Goal: Task Accomplishment & Management: Manage account settings

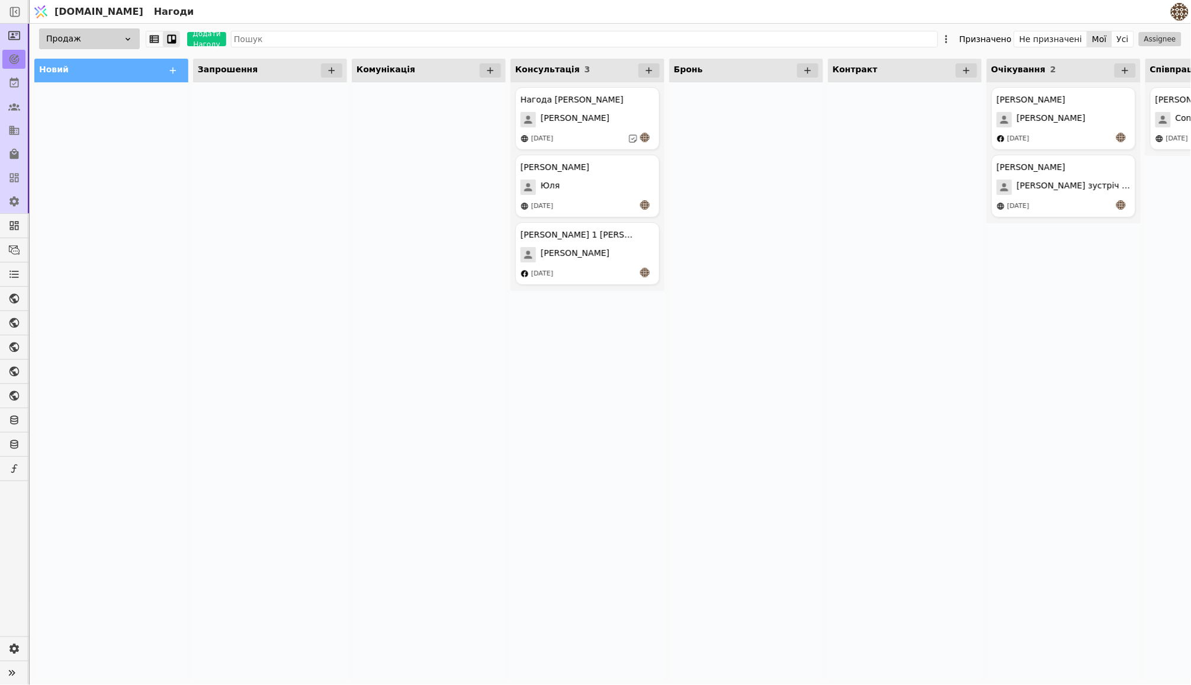
click at [1123, 29] on div "Продаж Додати Нагоду Призначено Не призначені Мої Усі Assignee" at bounding box center [611, 39] width 1162 height 30
click at [1122, 33] on button "Усі" at bounding box center [1122, 39] width 21 height 17
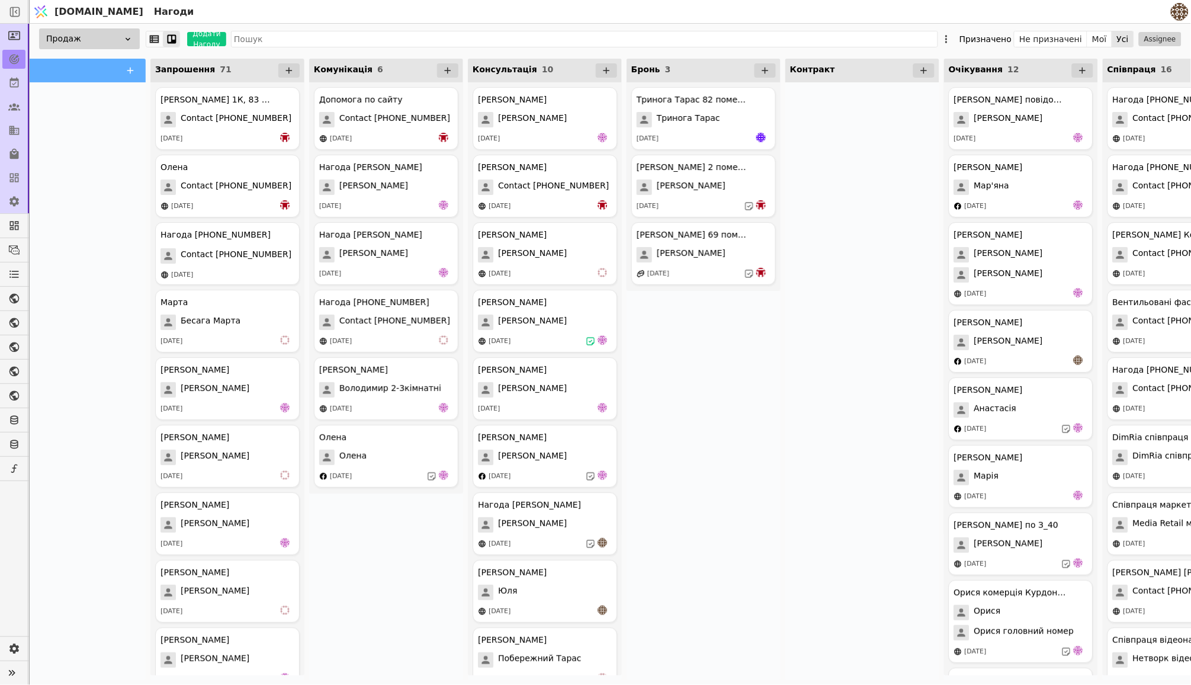
scroll to position [0, 49]
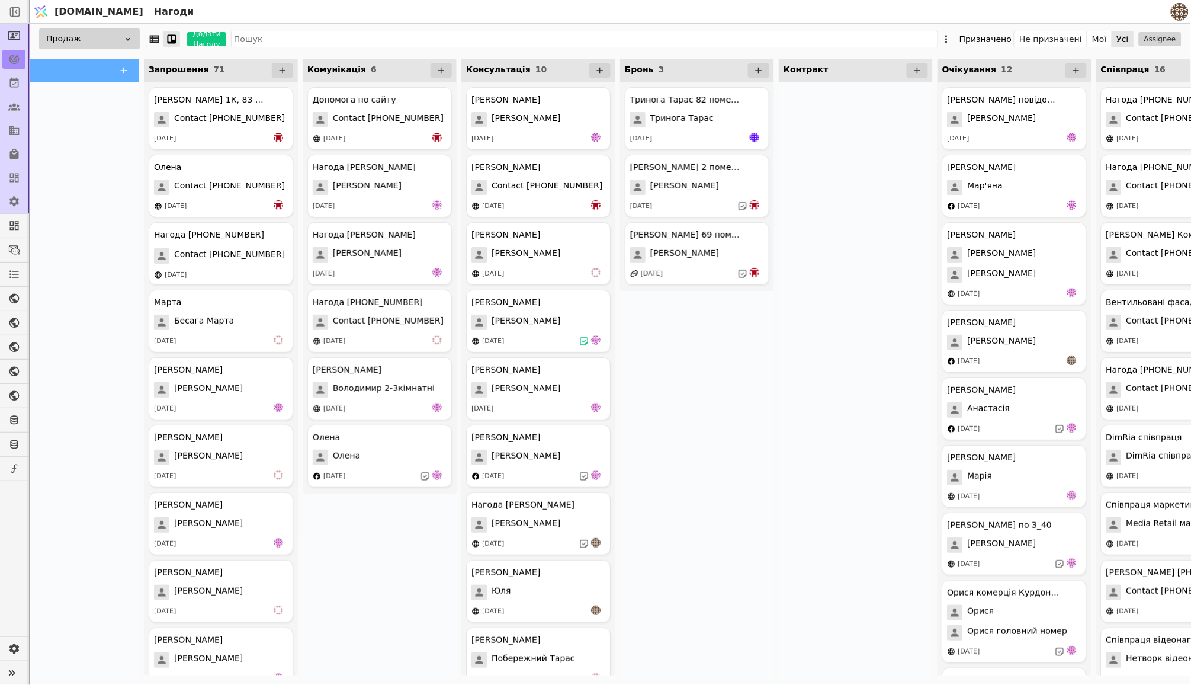
click at [748, 319] on div "[PERSON_NAME] 82 помешкання [PERSON_NAME] [DATE] [PERSON_NAME] 2 помешкання [PE…" at bounding box center [697, 381] width 154 height 598
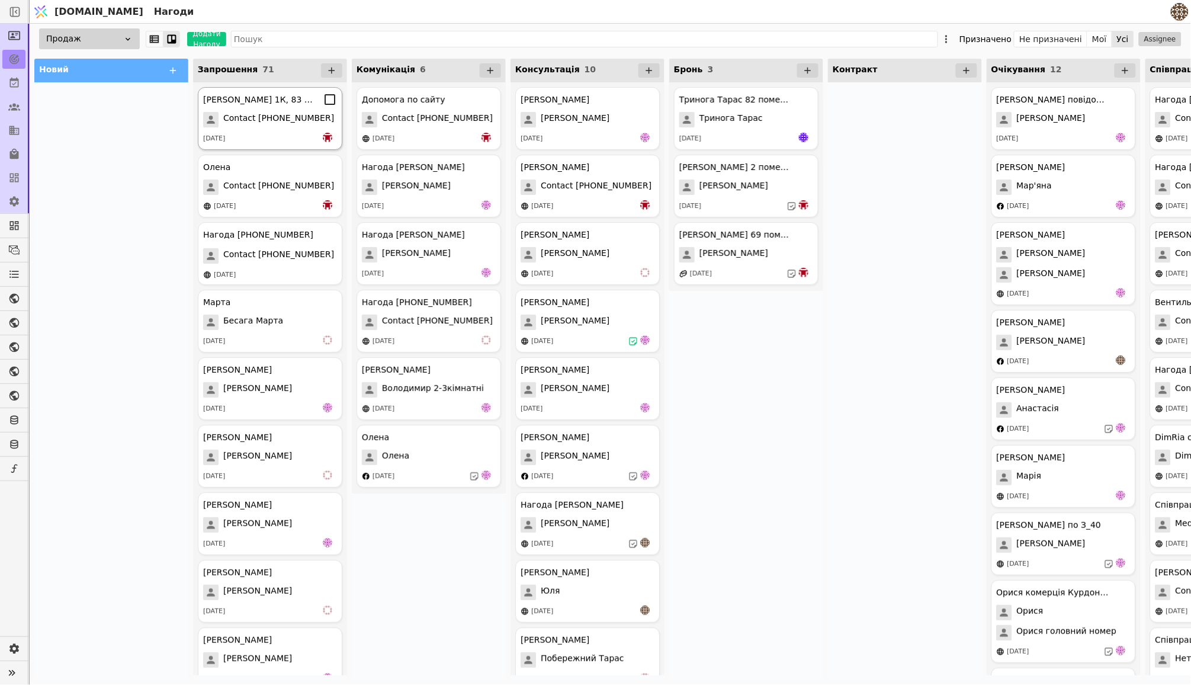
scroll to position [0, 0]
click at [243, 69] on span "Запрошення" at bounding box center [228, 69] width 60 height 9
drag, startPoint x: 282, startPoint y: 69, endPoint x: 251, endPoint y: 82, distance: 34.0
click at [251, 82] on div "Запрошення 71 [PERSON_NAME] 1К, 83 помешкання Contact [PHONE_NUMBER] [DATE] [PE…" at bounding box center [270, 369] width 154 height 621
drag, startPoint x: 199, startPoint y: 78, endPoint x: 293, endPoint y: 76, distance: 93.6
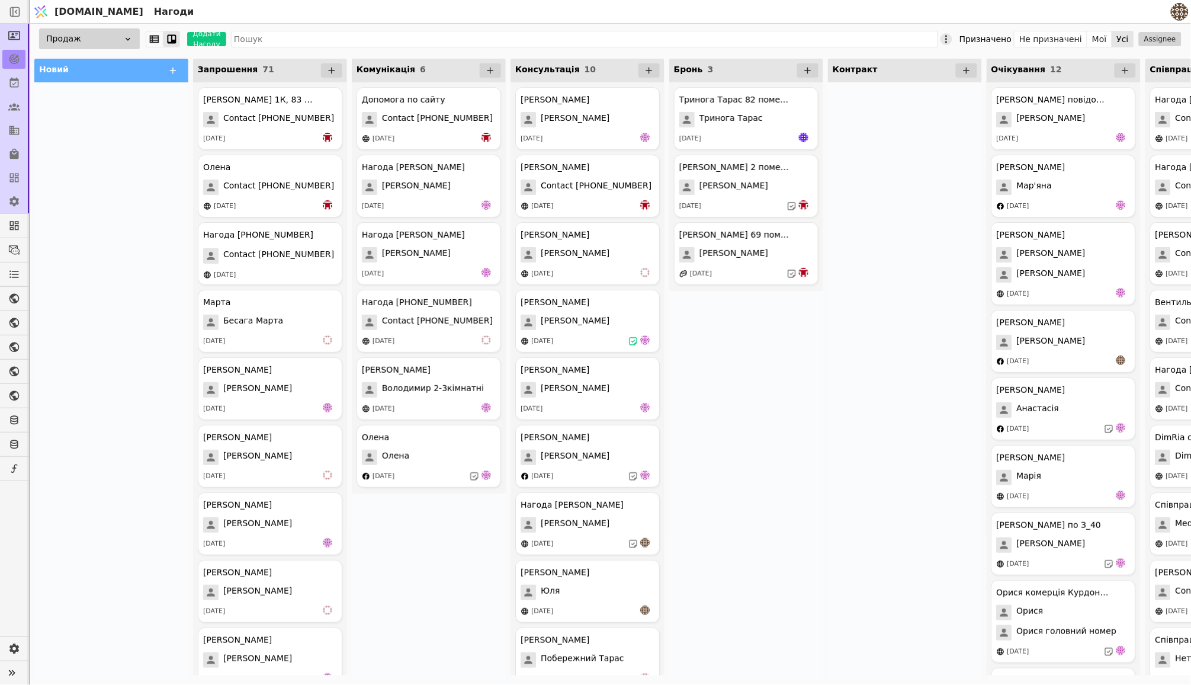
click at [949, 40] on icon at bounding box center [947, 39] width 12 height 12
click at [907, 72] on span "Редагувати лійку" at bounding box center [889, 77] width 76 height 12
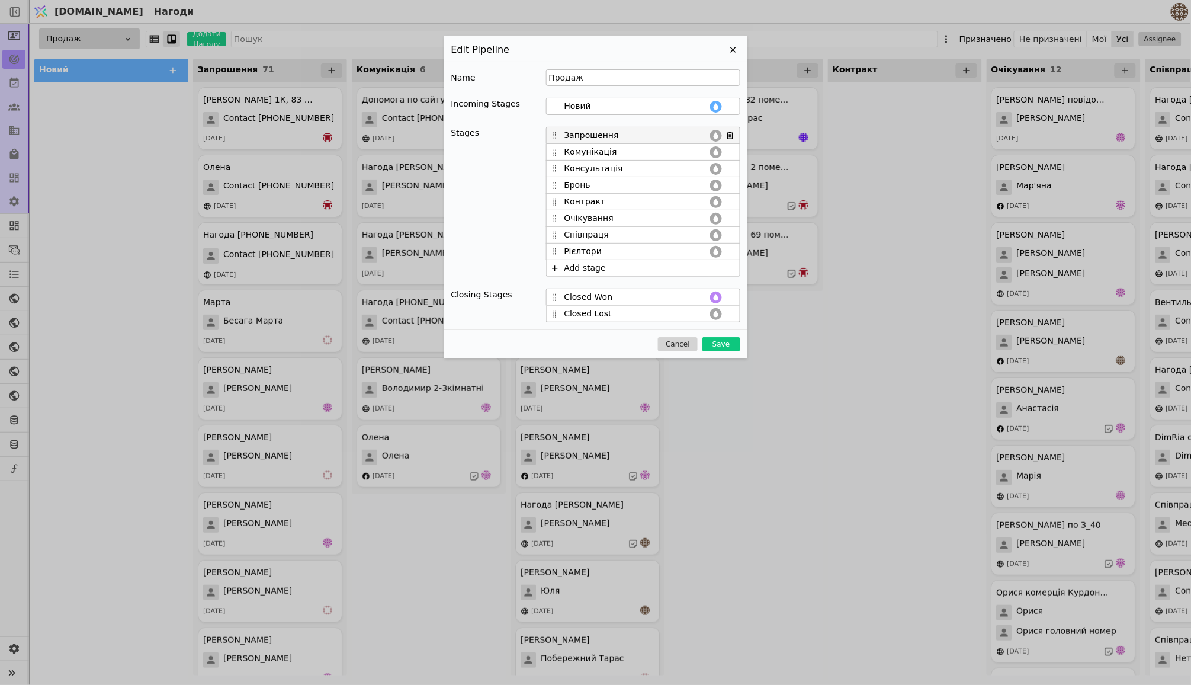
click at [559, 139] on div "Запрошення" at bounding box center [643, 135] width 194 height 17
drag, startPoint x: 555, startPoint y: 137, endPoint x: 554, endPoint y: 224, distance: 86.5
click at [554, 224] on div "Запрошення Комунікація Консультація Бронь Контракт Очікування Співпраця Рієлтор…" at bounding box center [643, 202] width 194 height 150
click at [719, 343] on button "Save" at bounding box center [720, 344] width 37 height 14
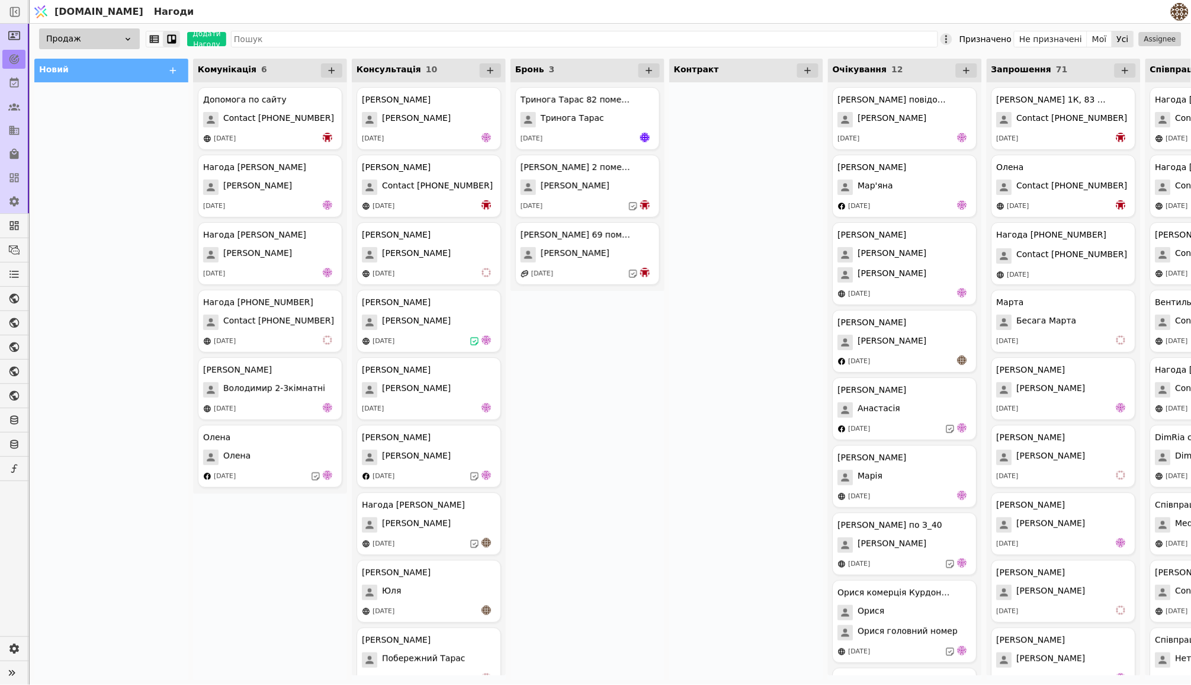
click at [952, 37] on icon at bounding box center [947, 39] width 12 height 12
click at [890, 79] on span "Редагувати лійку" at bounding box center [889, 77] width 76 height 12
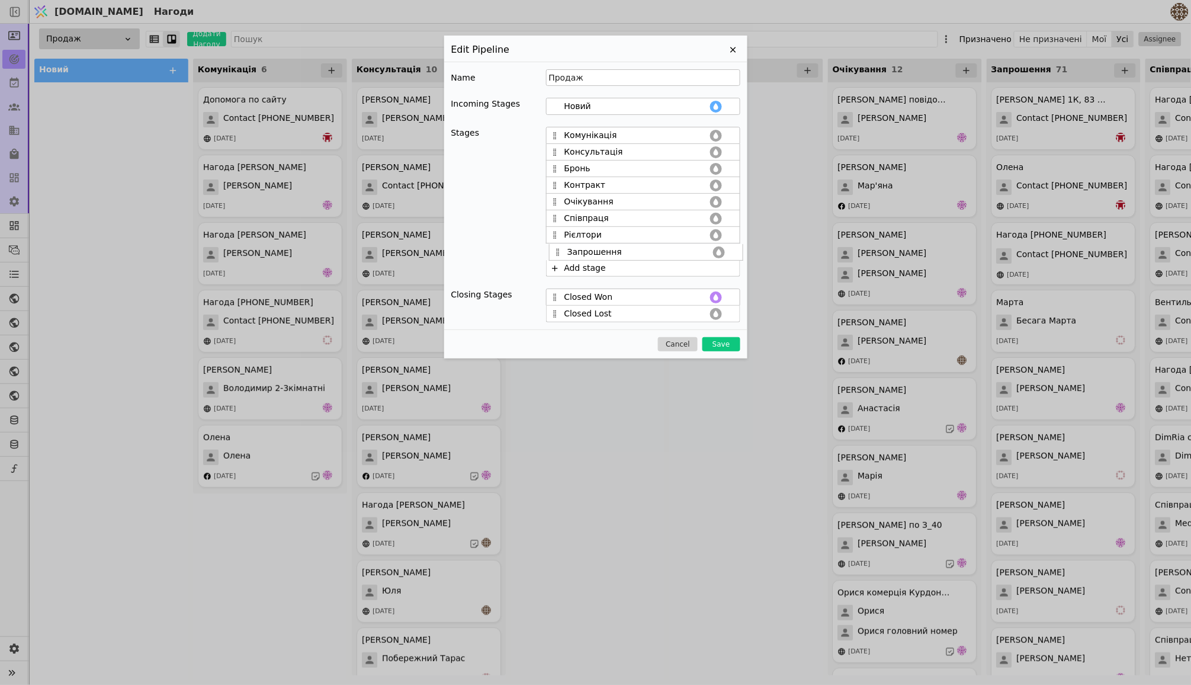
drag, startPoint x: 554, startPoint y: 222, endPoint x: 556, endPoint y: 258, distance: 36.8
click at [556, 258] on div "Комунікація Консультація Бронь Контракт Очікування Запрошення Співпраця Рієлтор…" at bounding box center [643, 202] width 194 height 150
click at [719, 346] on button "Save" at bounding box center [720, 344] width 37 height 14
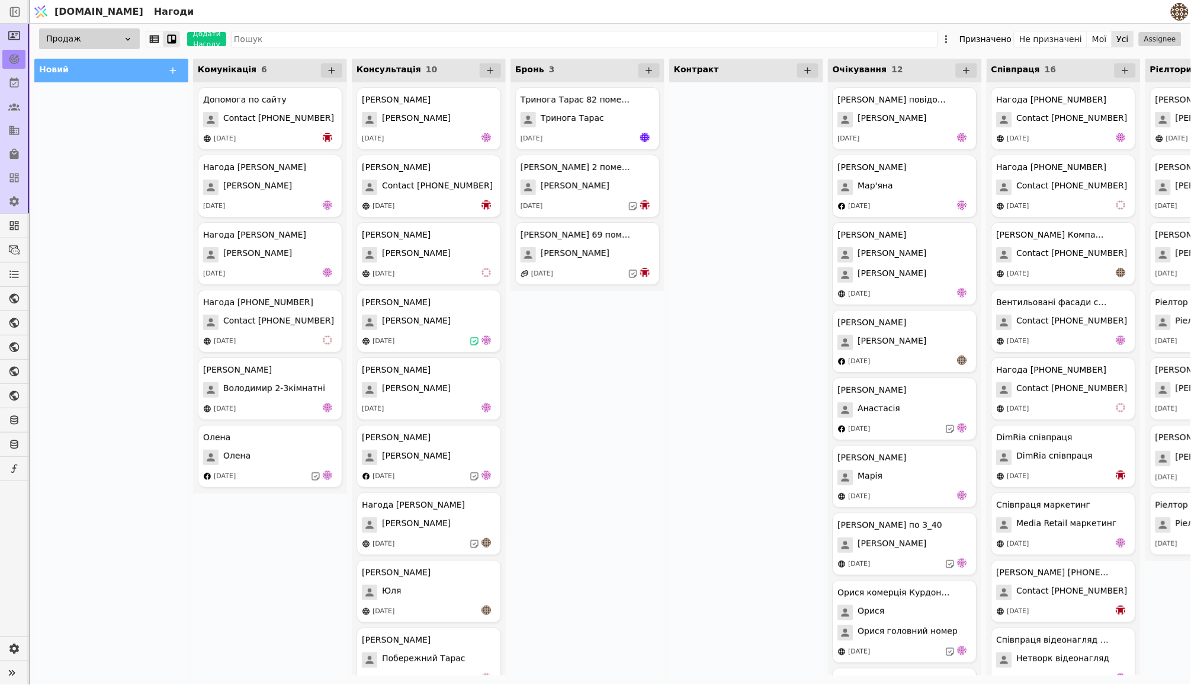
click at [716, 328] on div at bounding box center [746, 381] width 154 height 598
click at [1099, 36] on button "Мої" at bounding box center [1099, 39] width 25 height 17
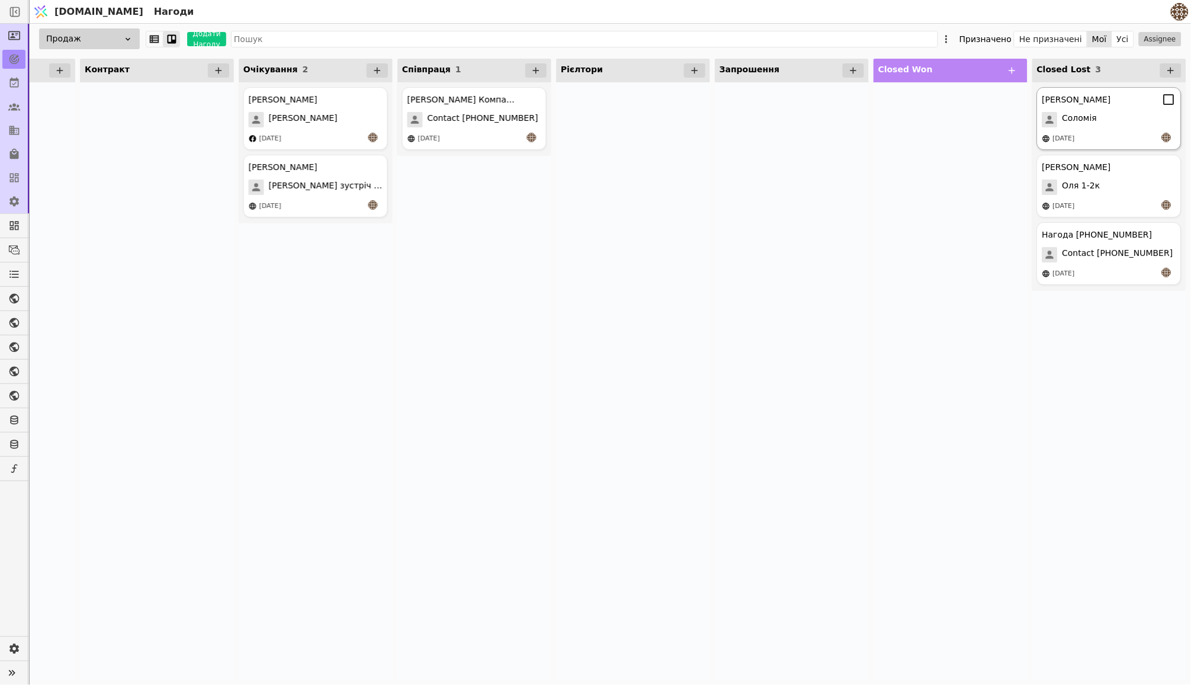
scroll to position [0, 589]
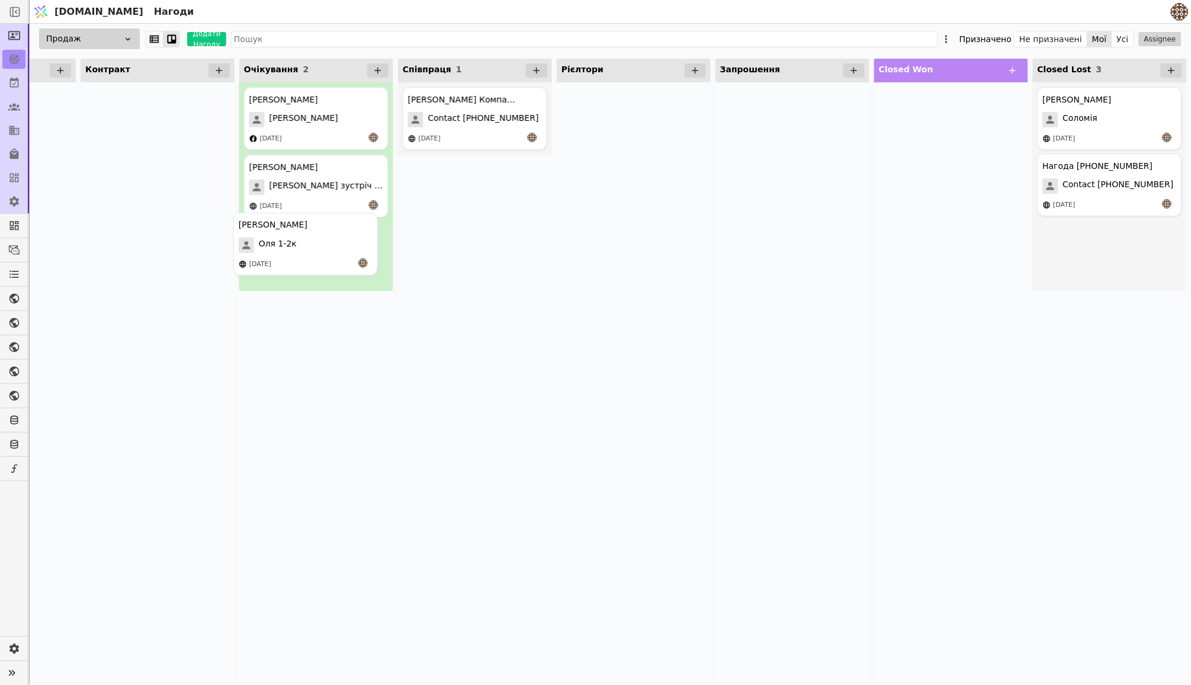
drag, startPoint x: 1112, startPoint y: 185, endPoint x: 299, endPoint y: 243, distance: 815.4
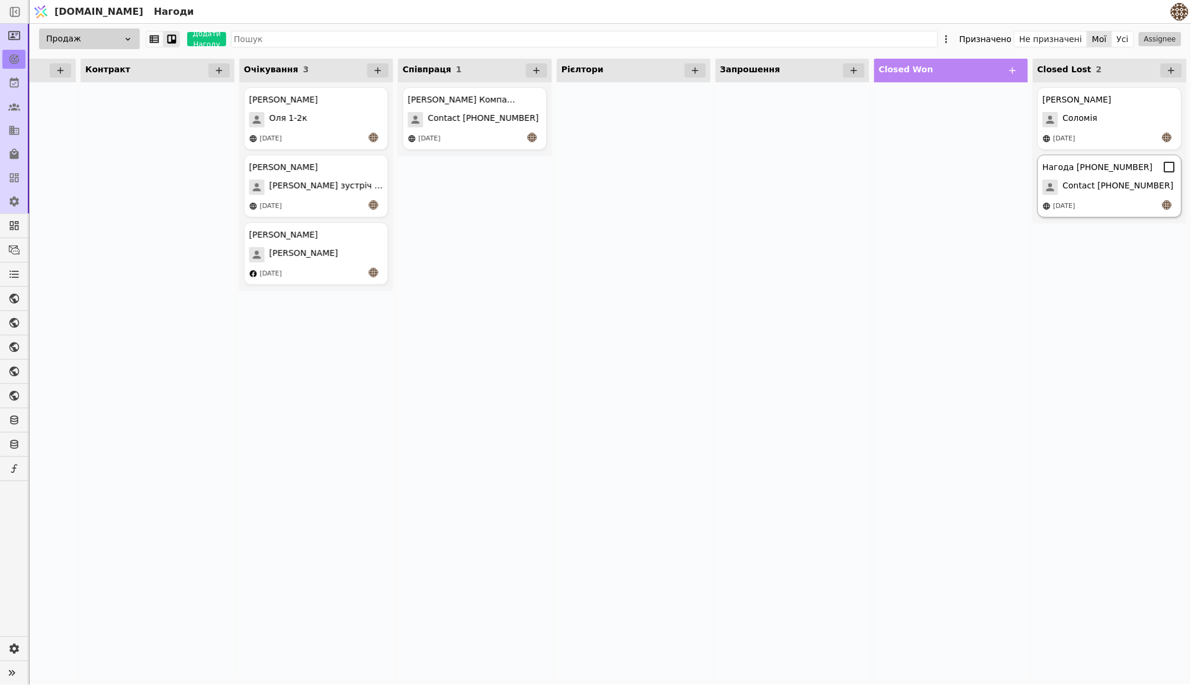
click at [1094, 188] on span "Contact [PHONE_NUMBER]" at bounding box center [1118, 186] width 111 height 15
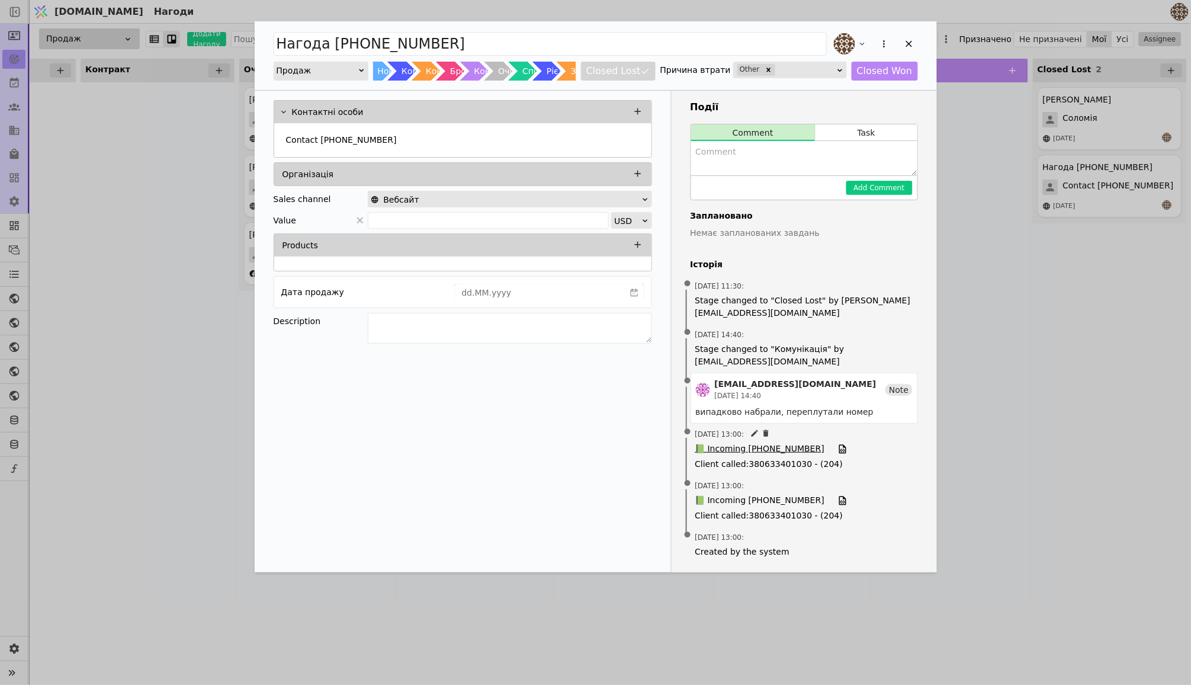
click at [785, 442] on span "📗 Incoming [PHONE_NUMBER]" at bounding box center [760, 448] width 130 height 13
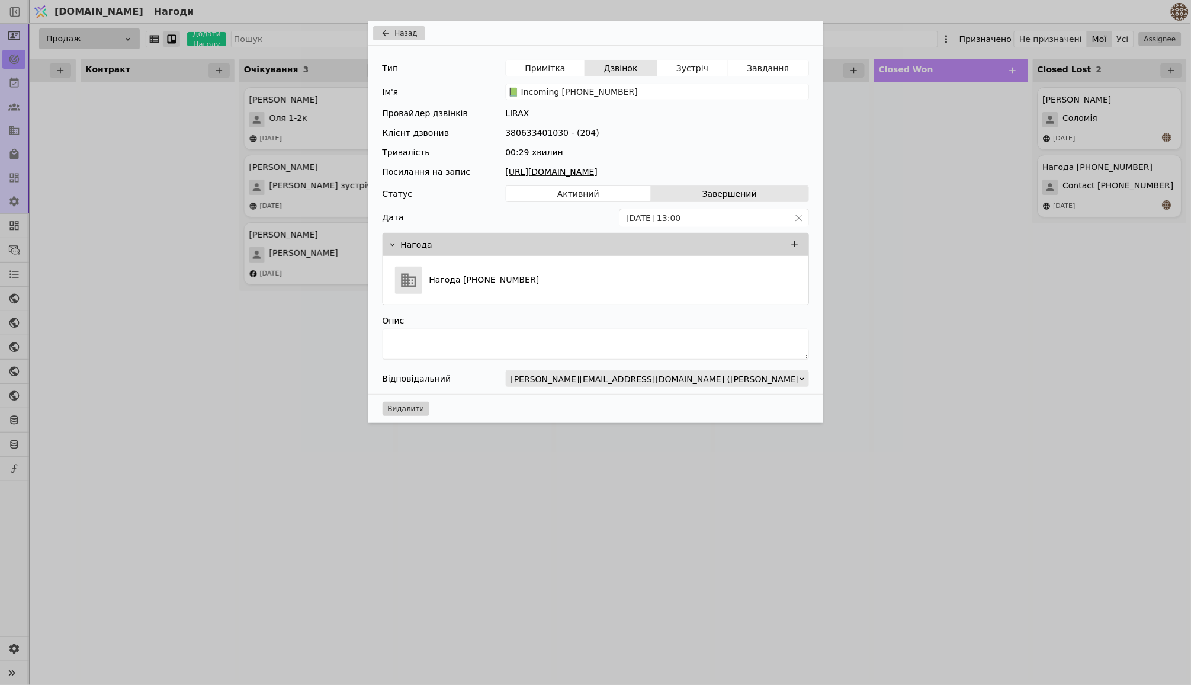
click at [669, 170] on link "[URL][DOMAIN_NAME]" at bounding box center [657, 172] width 303 height 12
click at [887, 174] on div "Назад Тип Примітка Дзвінок Зустріч Завдання Ім'я 📗 Incoming [PHONE_NUMBER] Пров…" at bounding box center [595, 342] width 1191 height 685
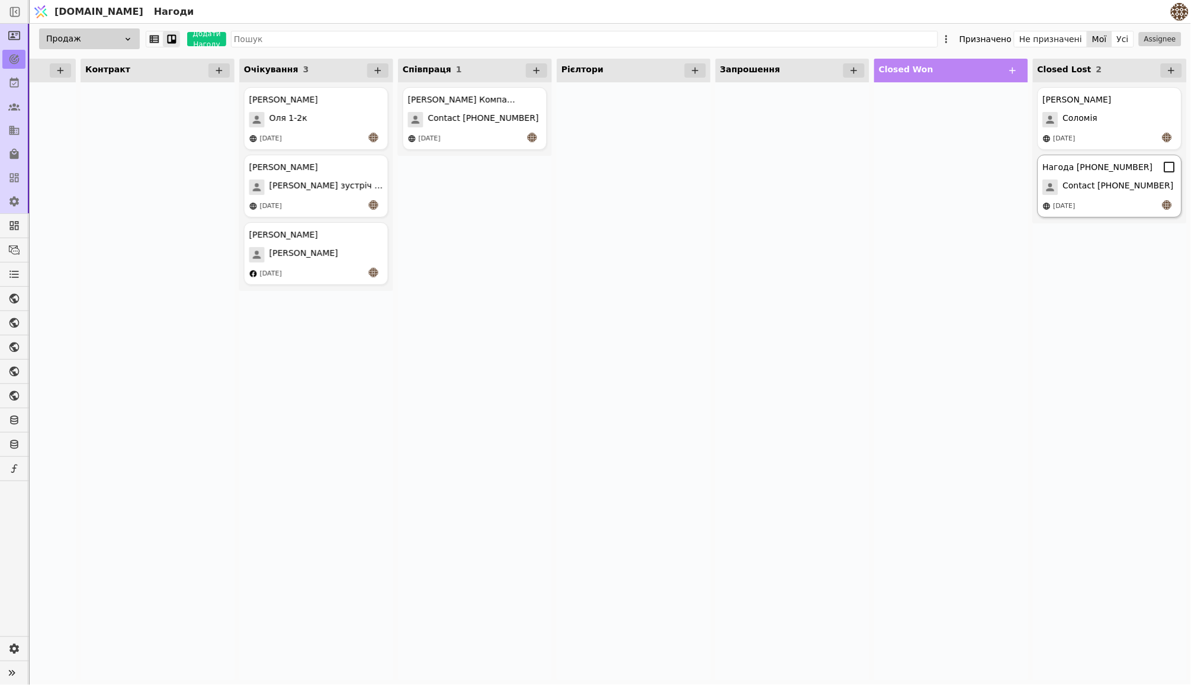
click at [1167, 171] on icon at bounding box center [1169, 167] width 11 height 11
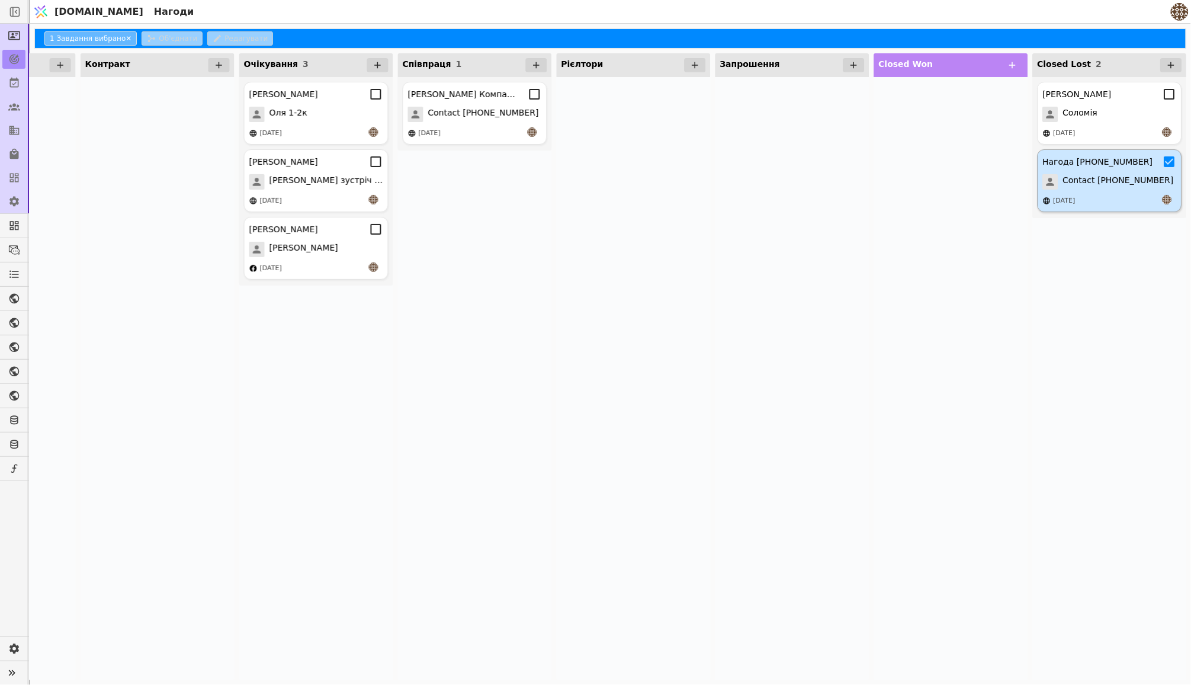
click at [1082, 162] on div "Нагода [PHONE_NUMBER]" at bounding box center [1098, 162] width 110 height 12
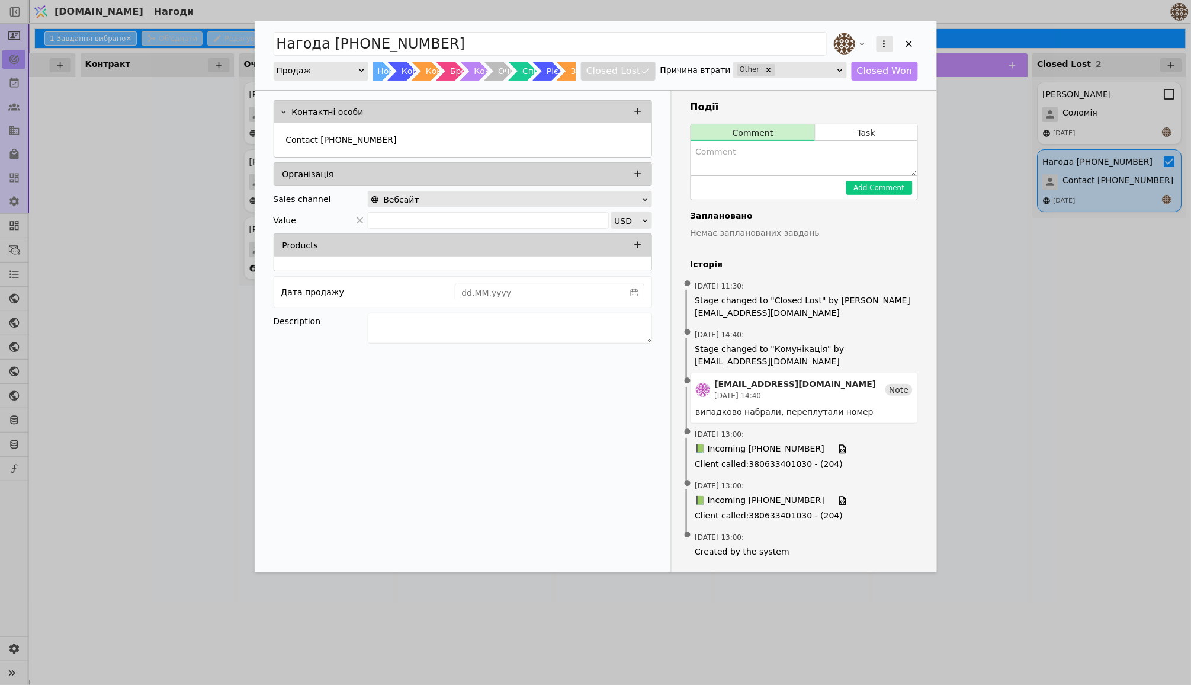
click at [878, 46] on button "Add Opportunity" at bounding box center [885, 44] width 17 height 17
click at [794, 82] on div "Видалити" at bounding box center [822, 82] width 136 height 17
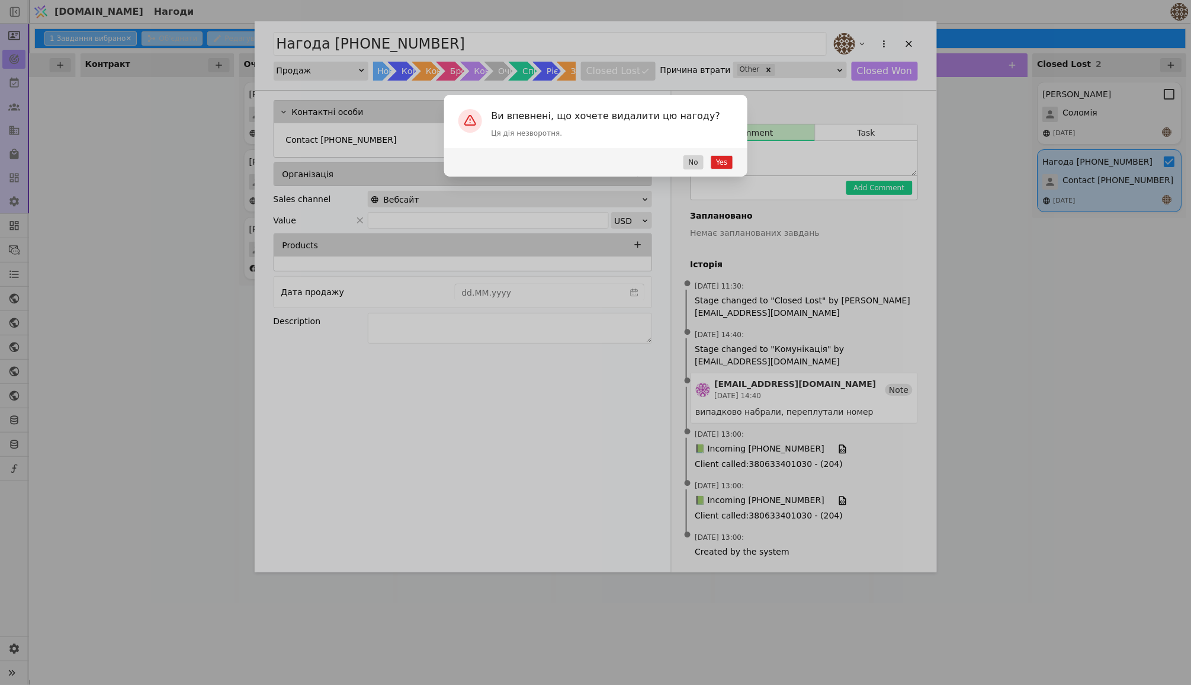
click at [717, 159] on button "Yes" at bounding box center [722, 162] width 22 height 14
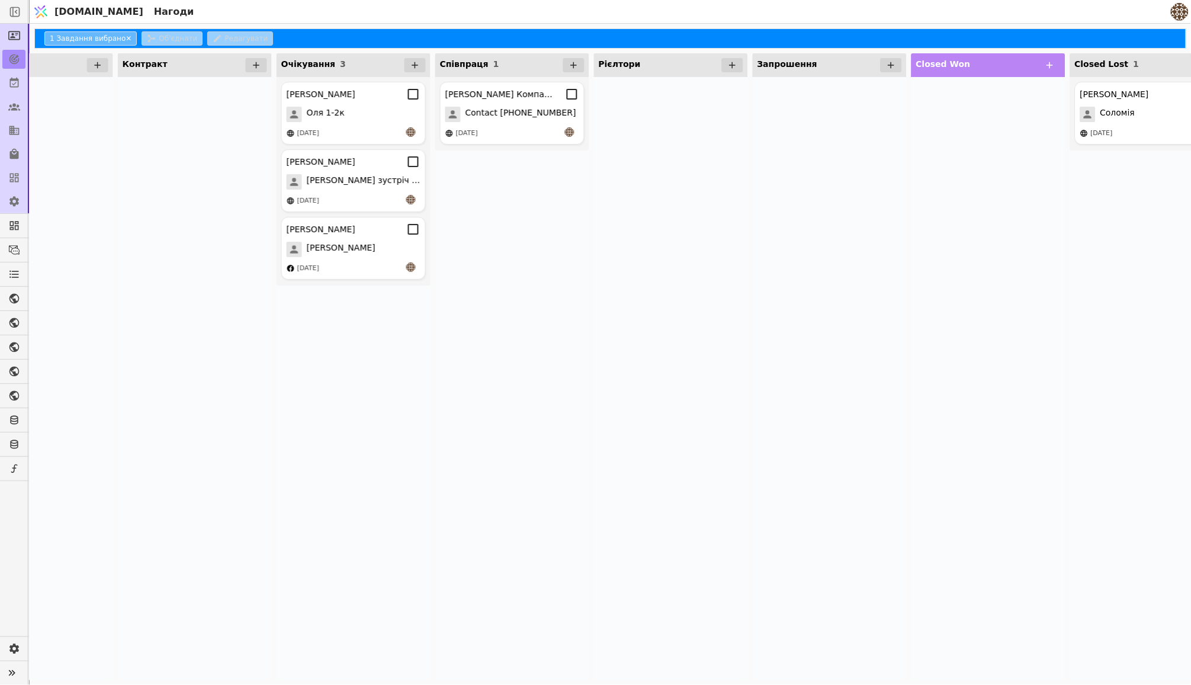
click at [677, 215] on div at bounding box center [671, 378] width 154 height 603
click at [139, 148] on div at bounding box center [195, 378] width 154 height 603
click at [1111, 107] on span "Соломія" at bounding box center [1118, 114] width 35 height 15
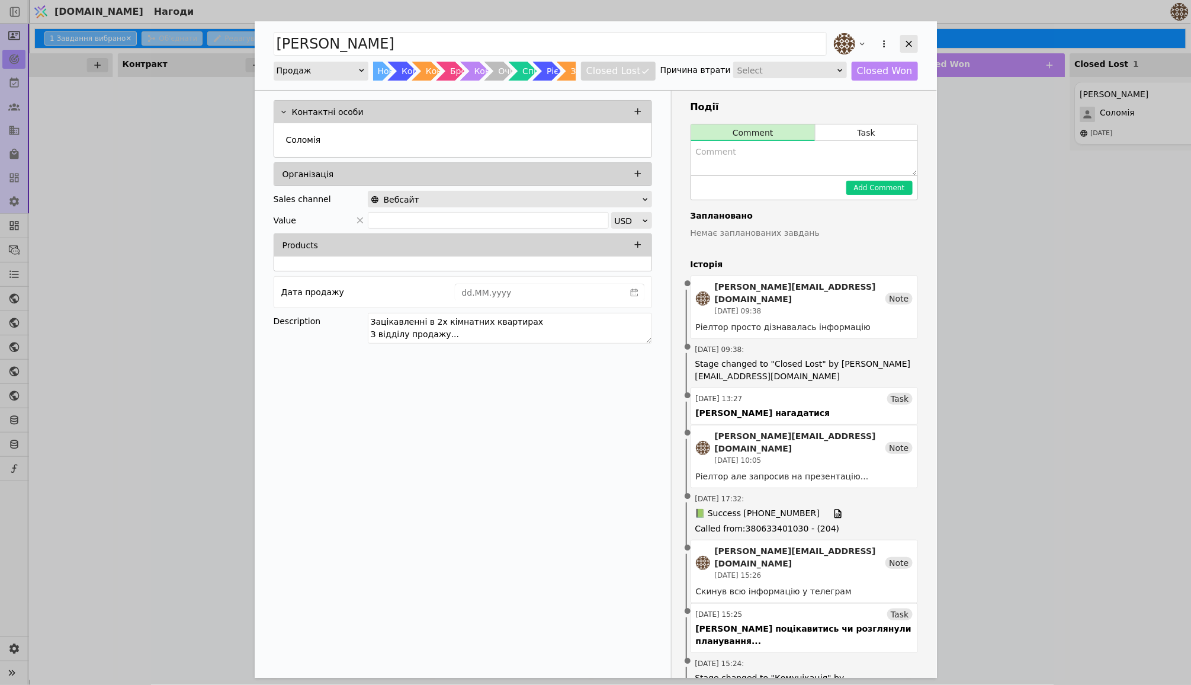
click at [905, 41] on icon "Add Opportunity" at bounding box center [909, 44] width 11 height 11
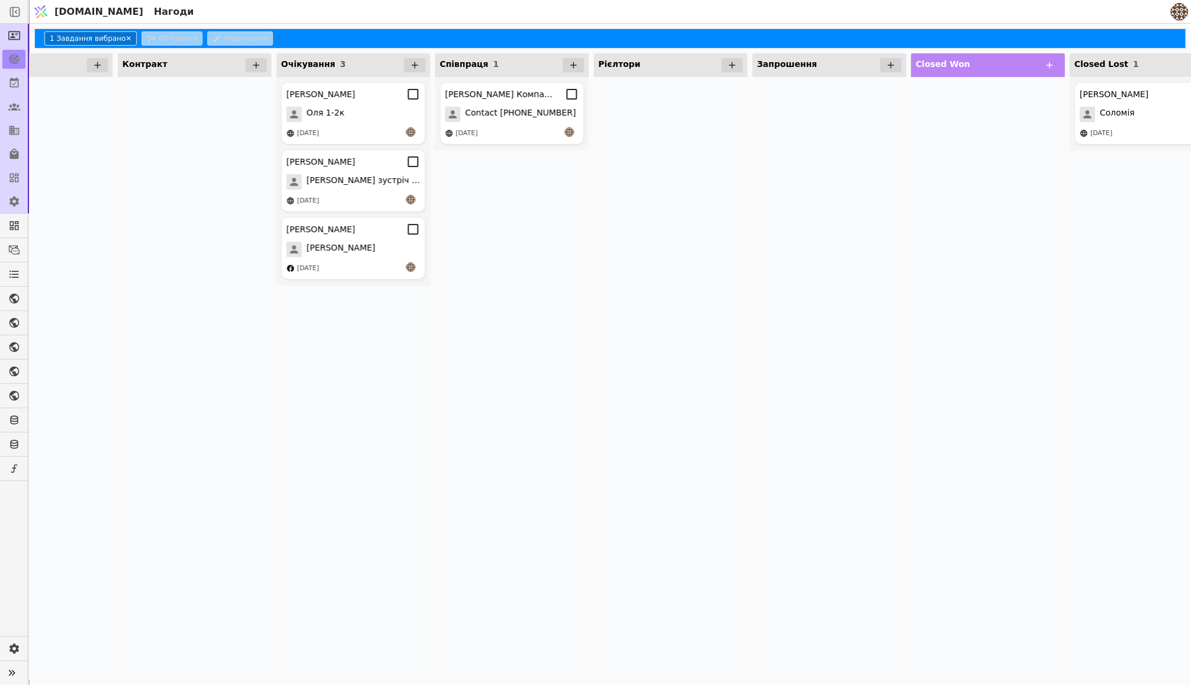
click at [124, 41] on button "1 Завдання вибрано ✕" at bounding box center [90, 38] width 92 height 14
